Goal: Transaction & Acquisition: Purchase product/service

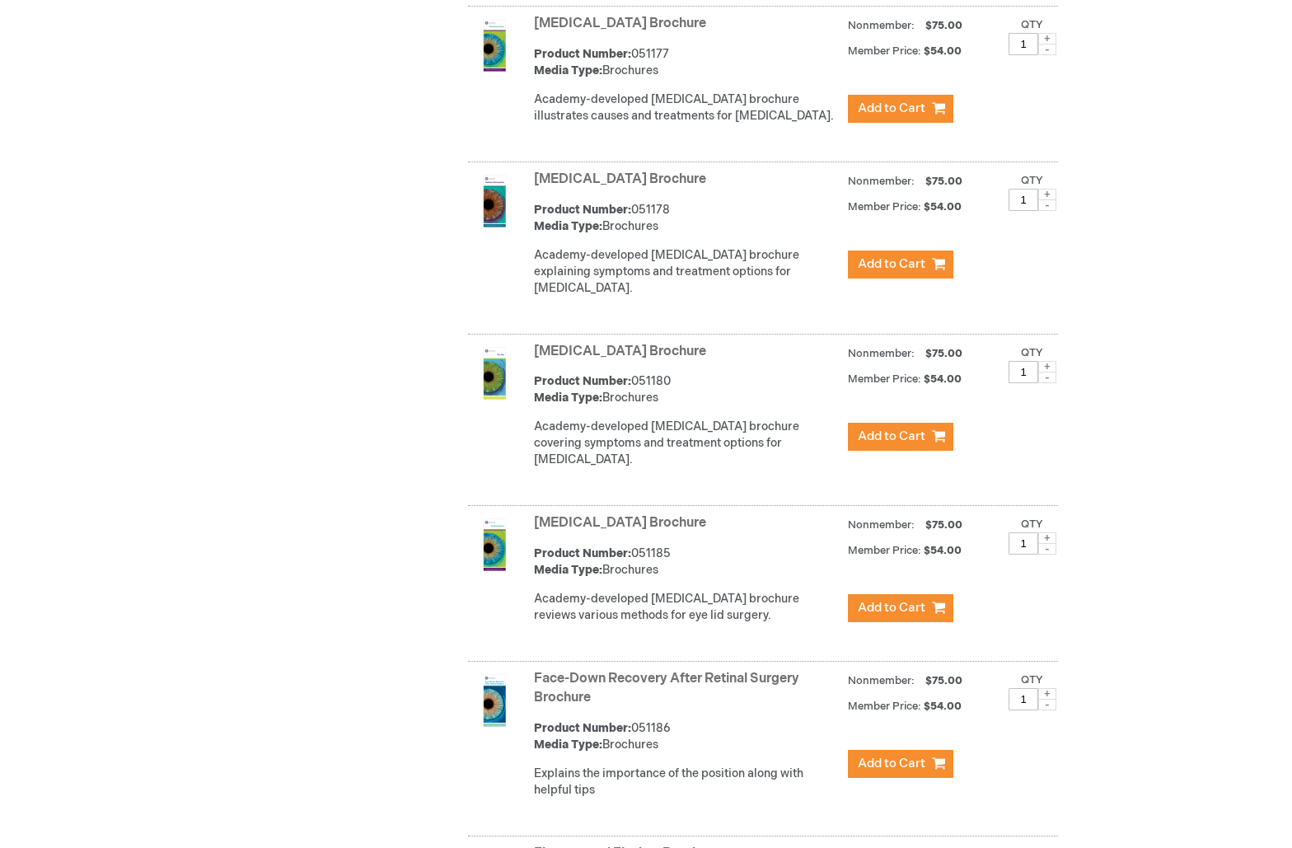
scroll to position [1920, 0]
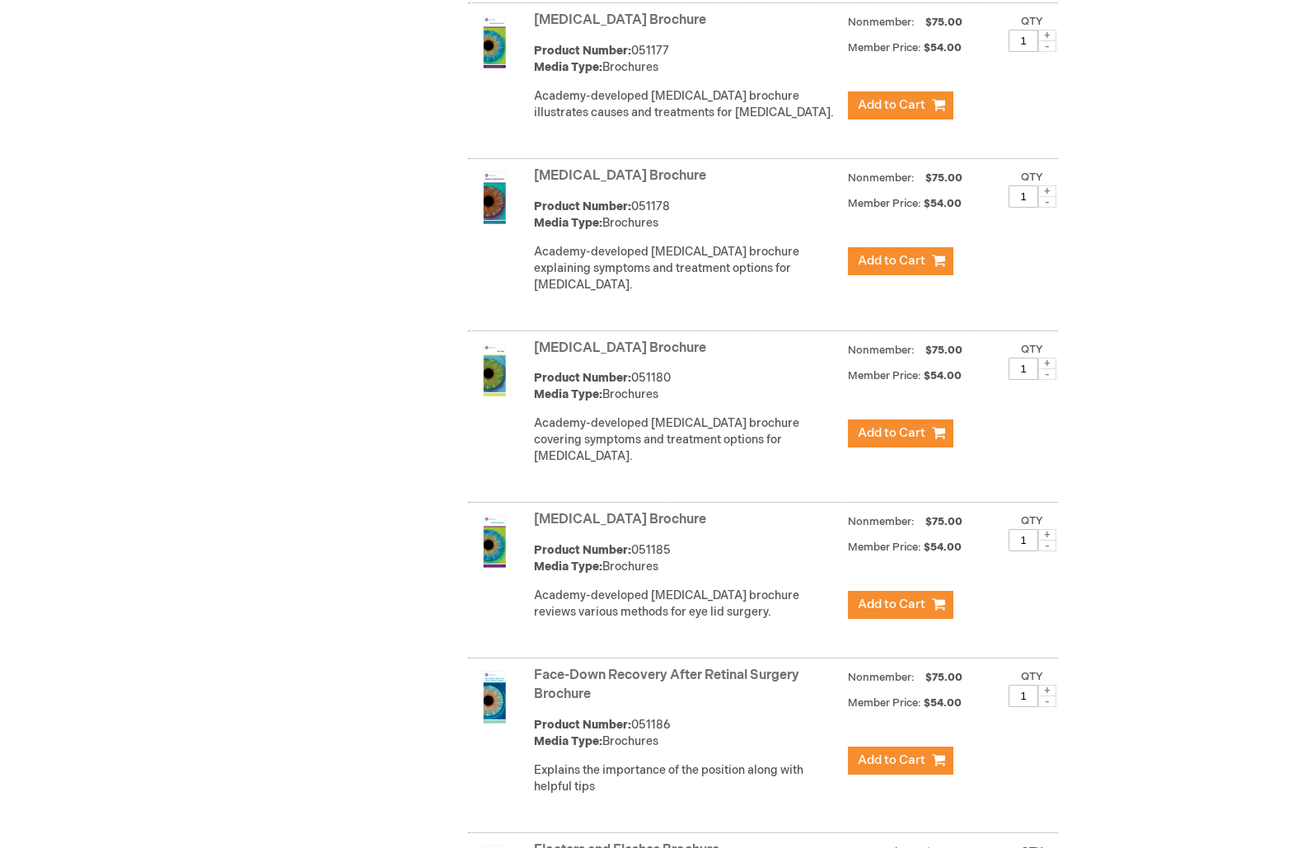
click at [485, 209] on img at bounding box center [494, 197] width 53 height 53
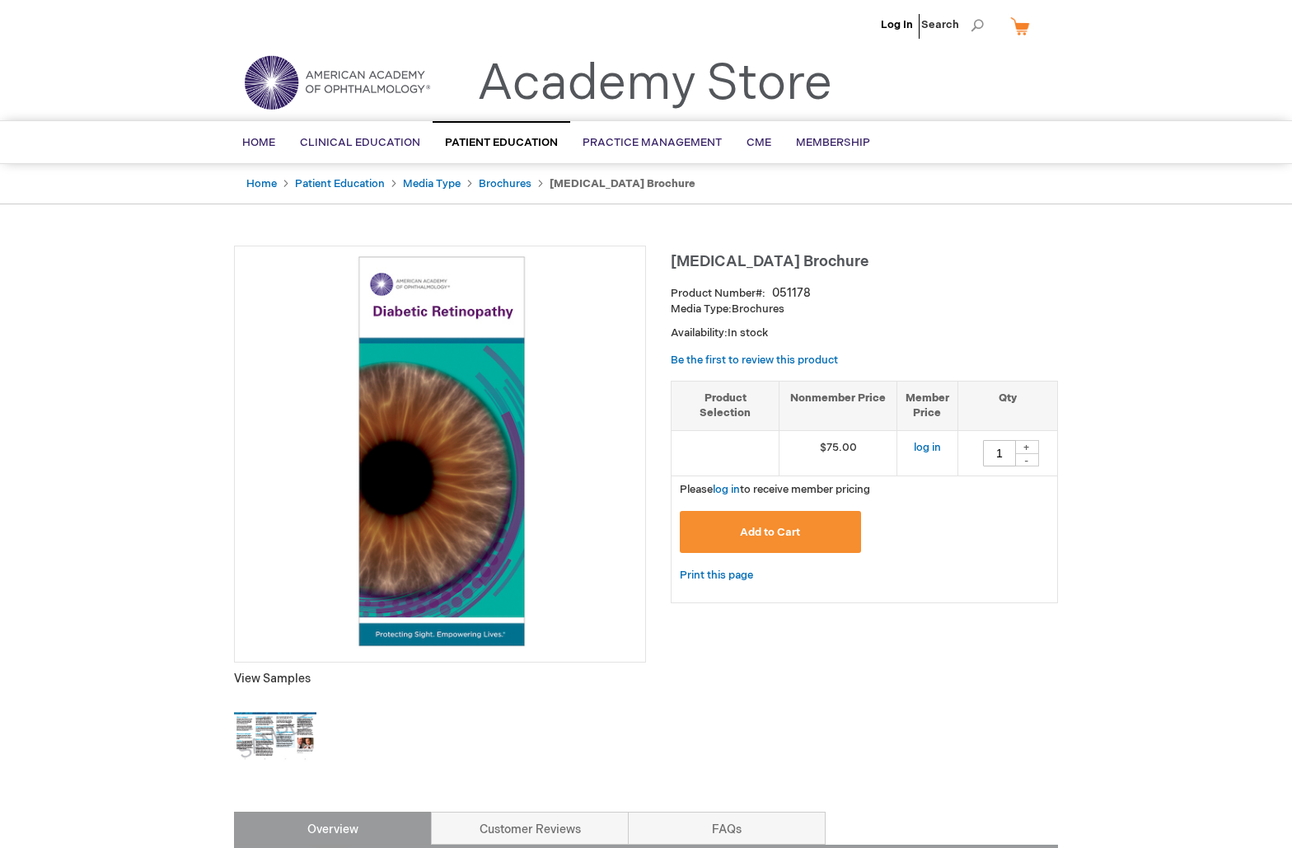
click at [269, 730] on img at bounding box center [275, 736] width 82 height 82
